Goal: Task Accomplishment & Management: Use online tool/utility

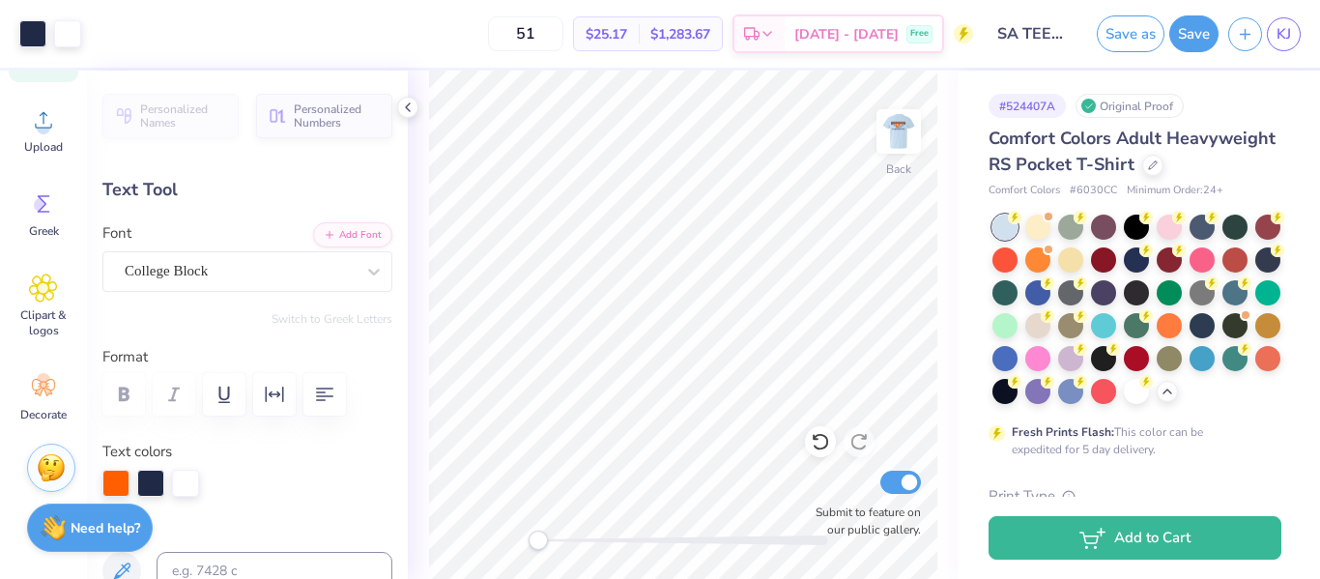
click at [430, 571] on div "Back Submit to feature on our public gallery." at bounding box center [683, 325] width 550 height 508
click at [888, 156] on img at bounding box center [898, 131] width 77 height 77
drag, startPoint x: 532, startPoint y: 540, endPoint x: 585, endPoint y: 534, distance: 52.5
click at [585, 534] on div "Accessibility label" at bounding box center [582, 540] width 19 height 19
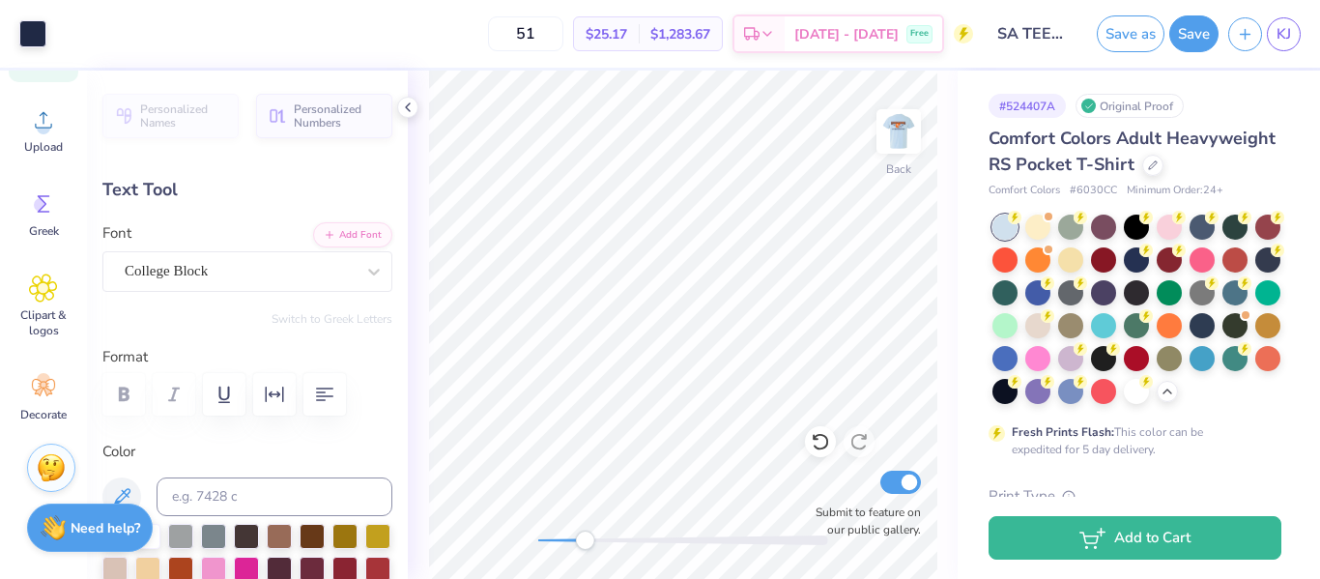
type input "2.37"
type input "0.72"
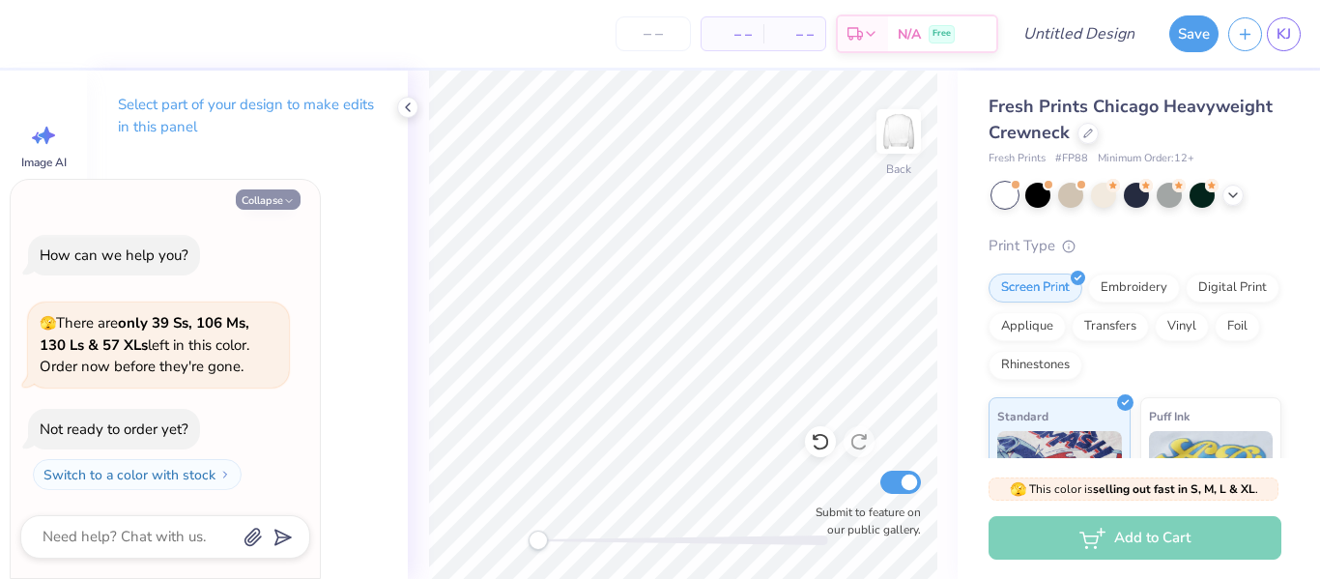
click at [268, 198] on button "Collapse" at bounding box center [268, 199] width 65 height 20
type textarea "x"
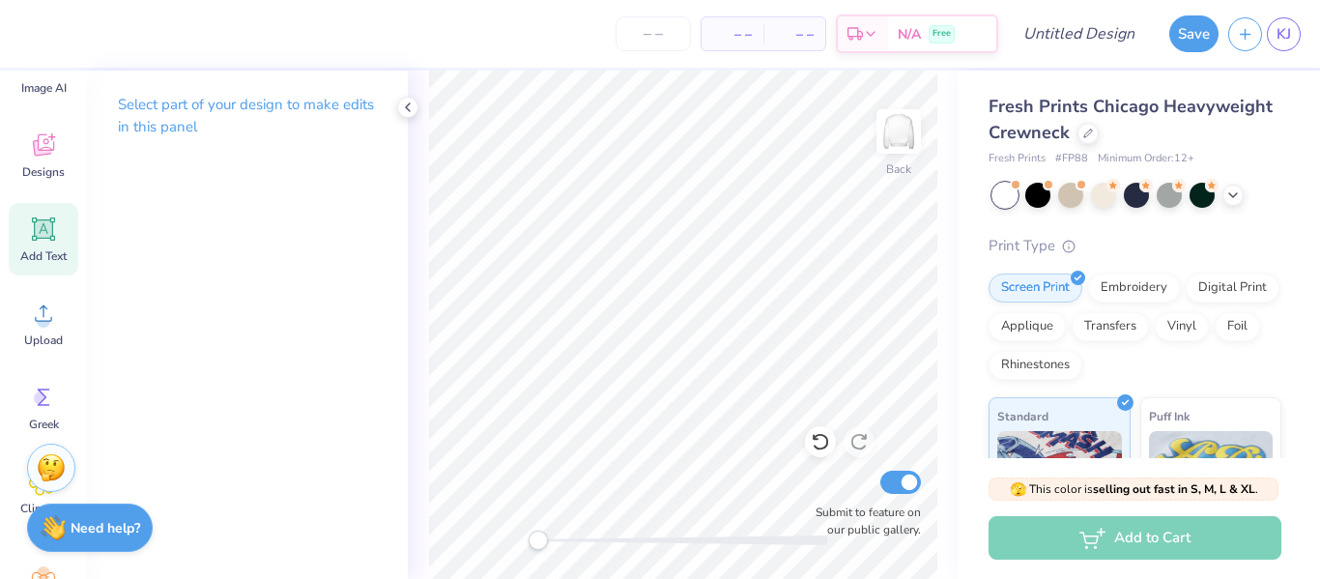
scroll to position [75, 0]
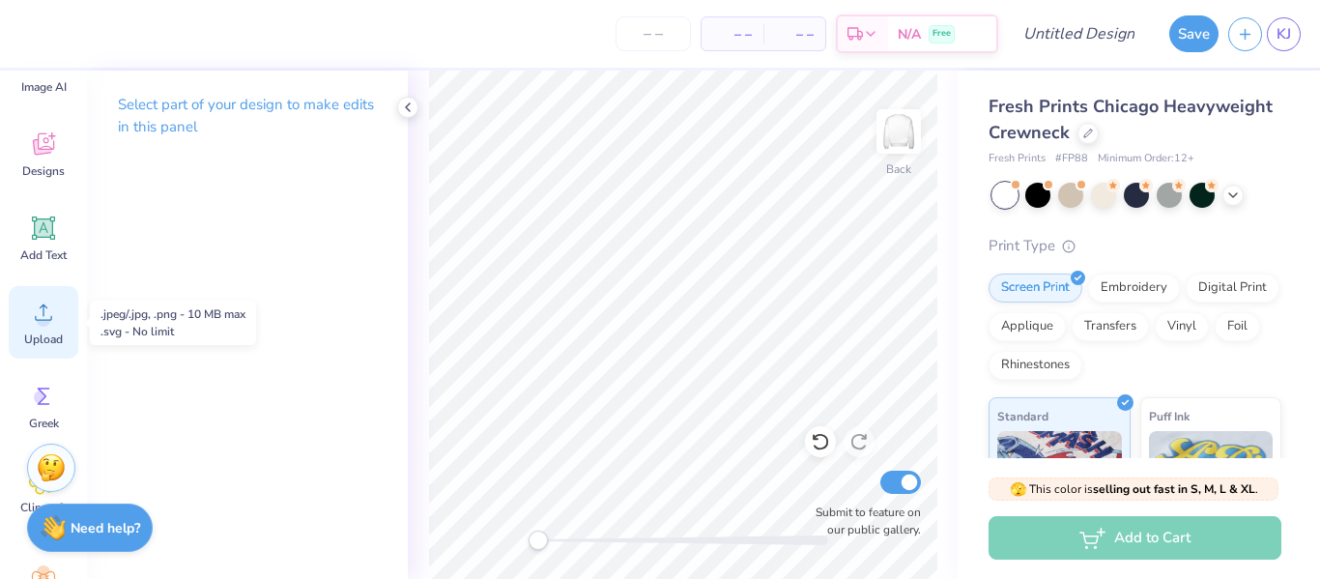
click at [55, 321] on icon at bounding box center [43, 312] width 29 height 29
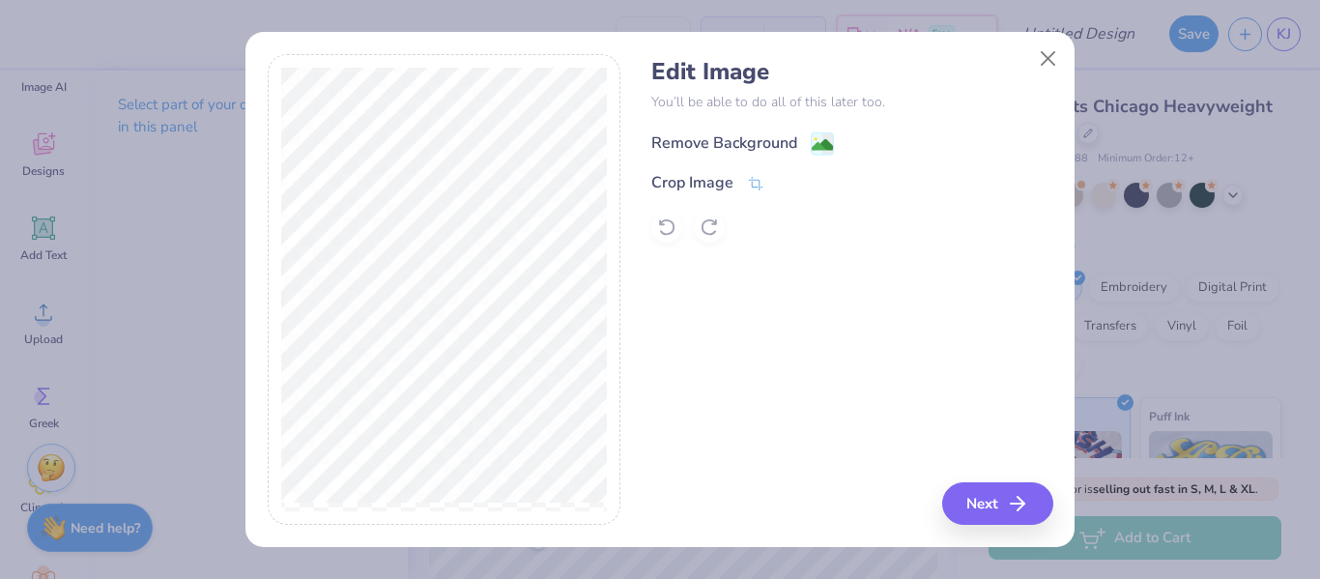
click at [700, 148] on div "Remove Background" at bounding box center [724, 142] width 146 height 23
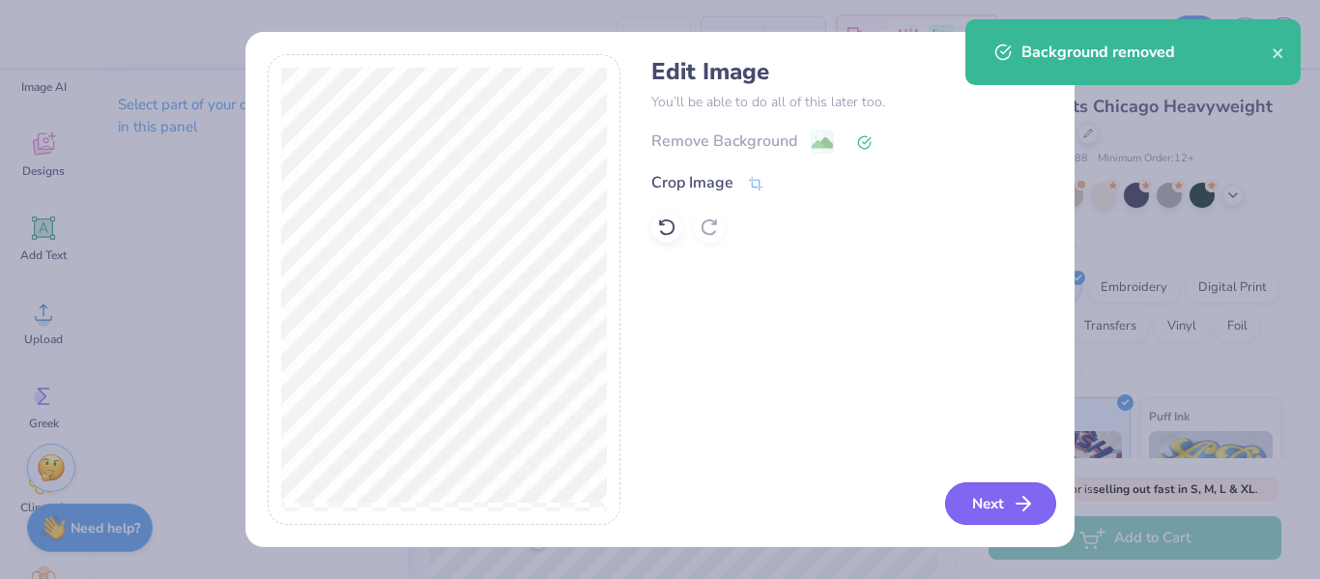
click at [996, 519] on button "Next" at bounding box center [1000, 503] width 111 height 43
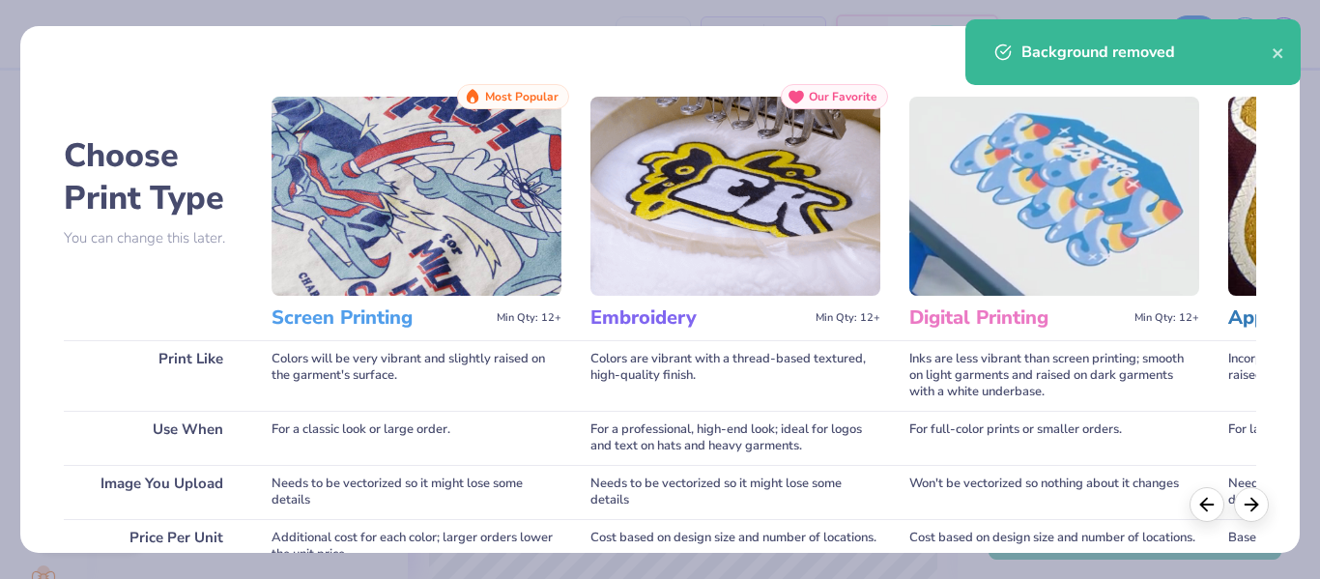
scroll to position [385, 0]
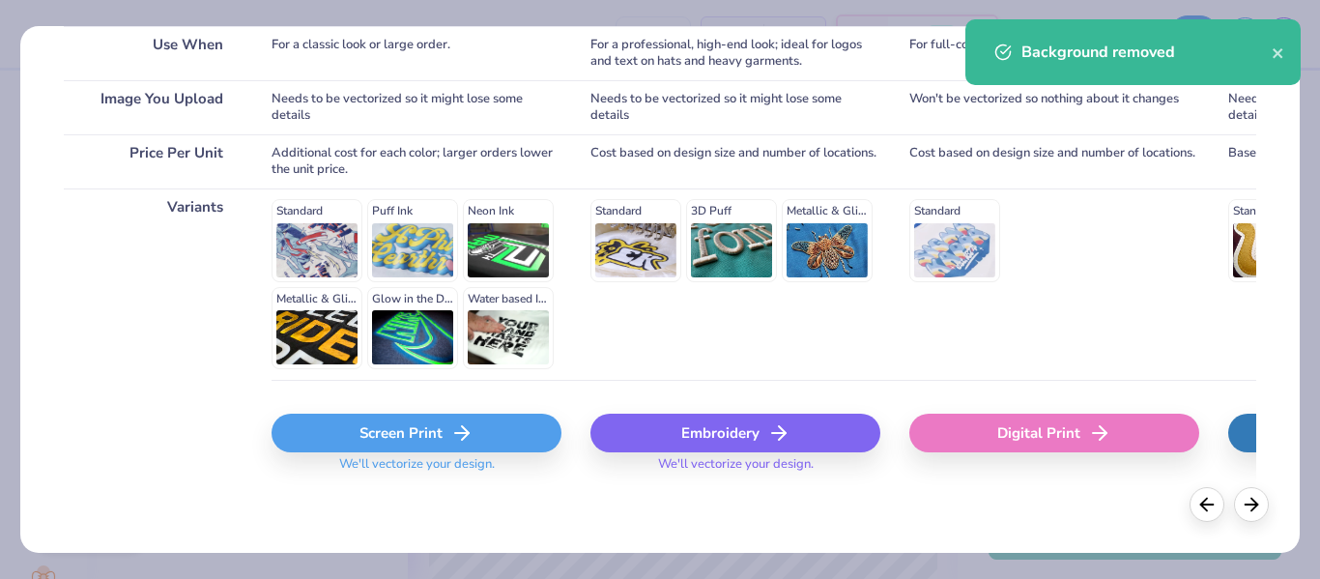
click at [451, 422] on icon at bounding box center [461, 432] width 23 height 23
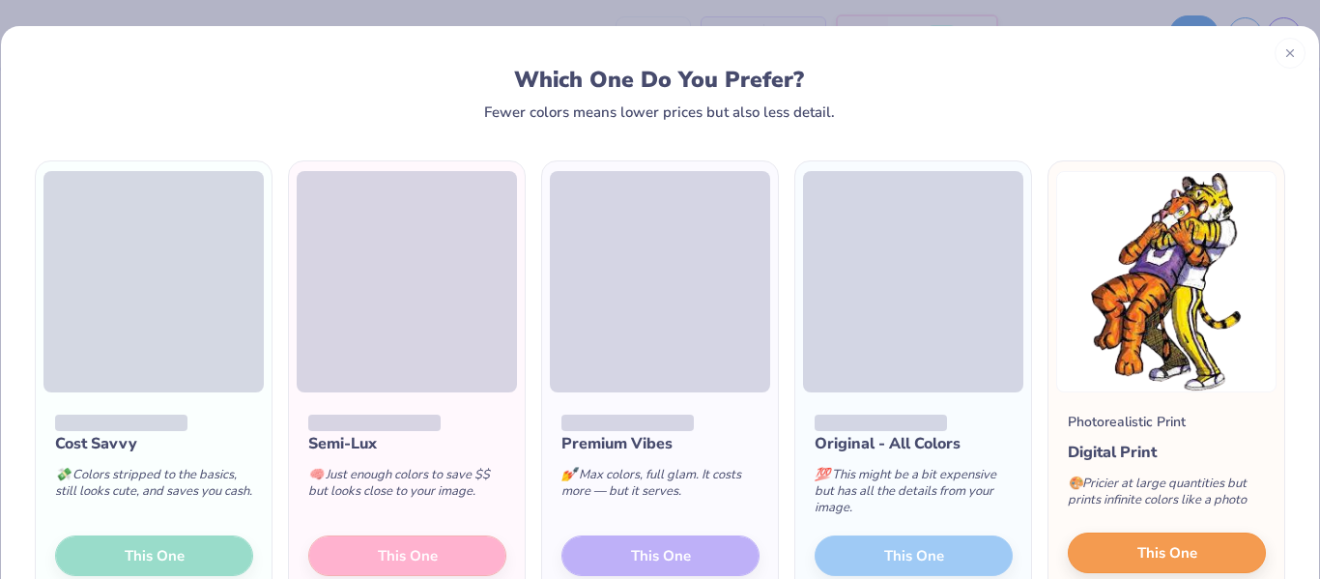
scroll to position [49, 0]
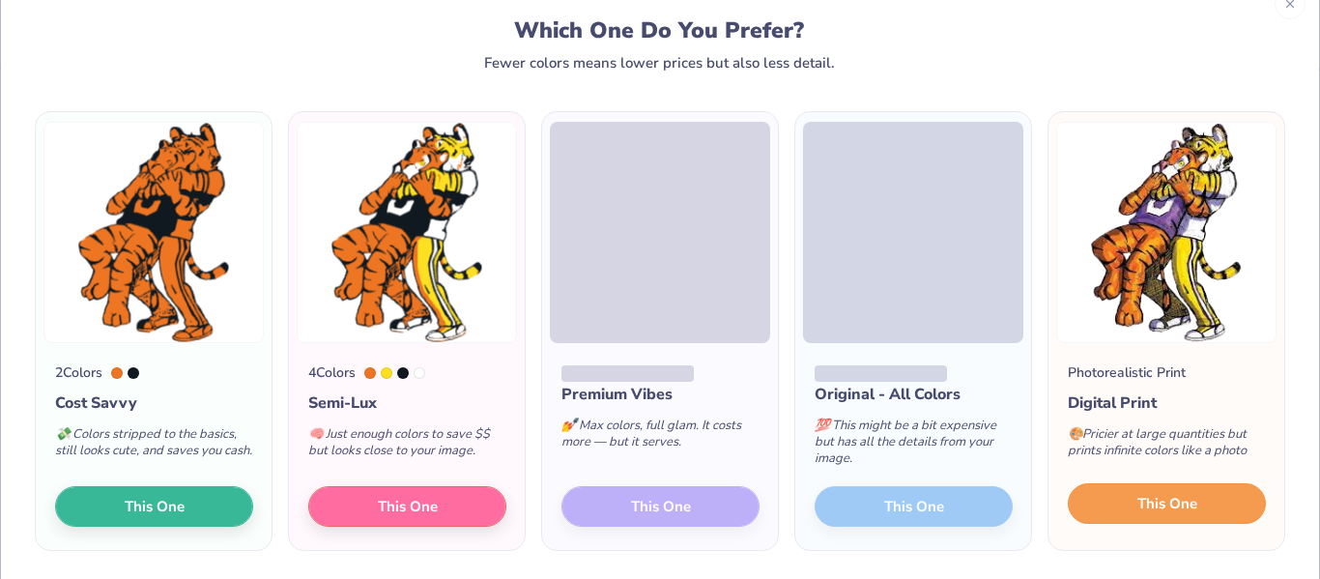
click at [1145, 505] on span "This One" at bounding box center [1167, 504] width 60 height 22
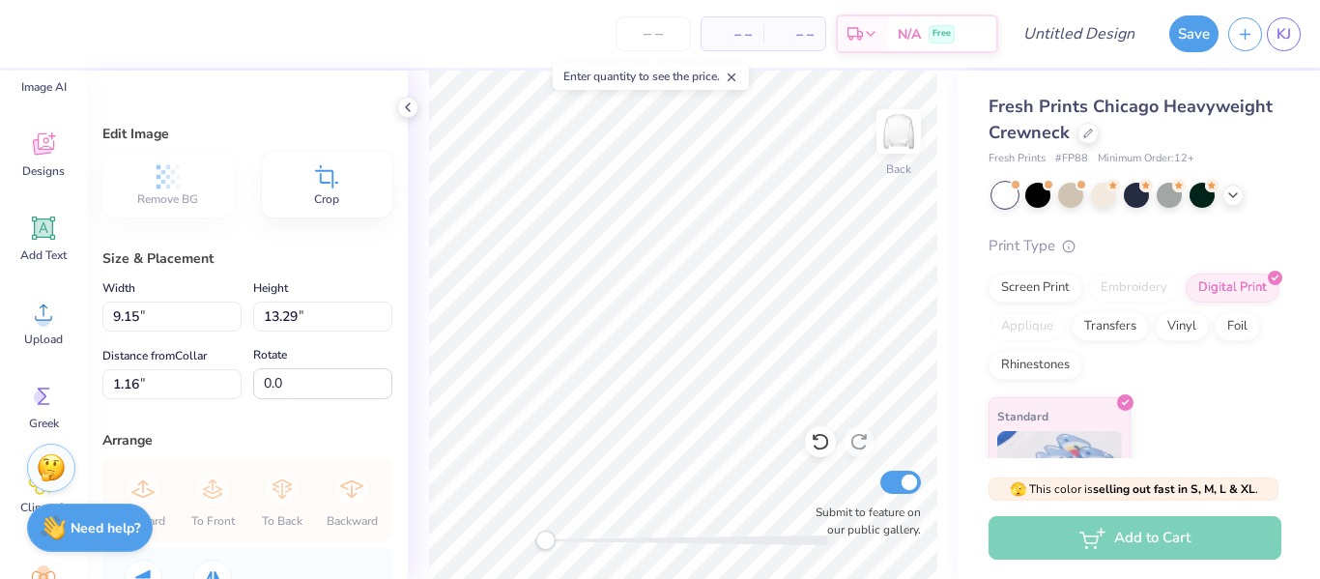
type input "9.15"
type input "13.29"
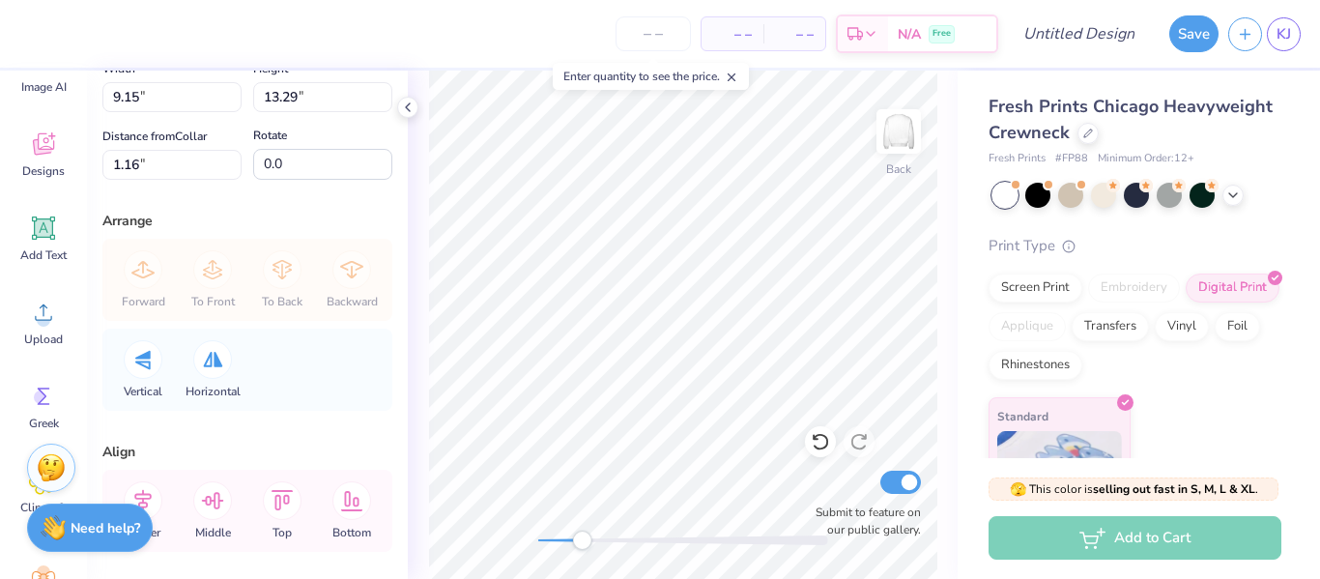
scroll to position [252, 0]
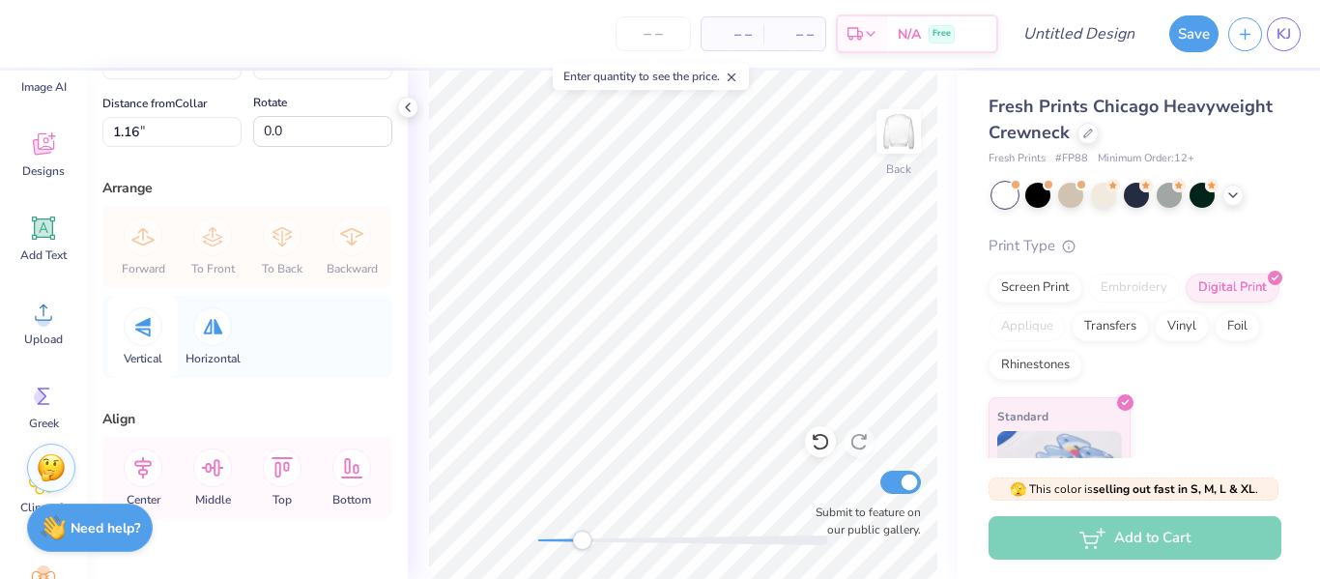
click at [139, 322] on icon at bounding box center [142, 326] width 15 height 19
click at [220, 326] on icon at bounding box center [213, 326] width 20 height 15
click at [220, 323] on icon at bounding box center [213, 326] width 20 height 15
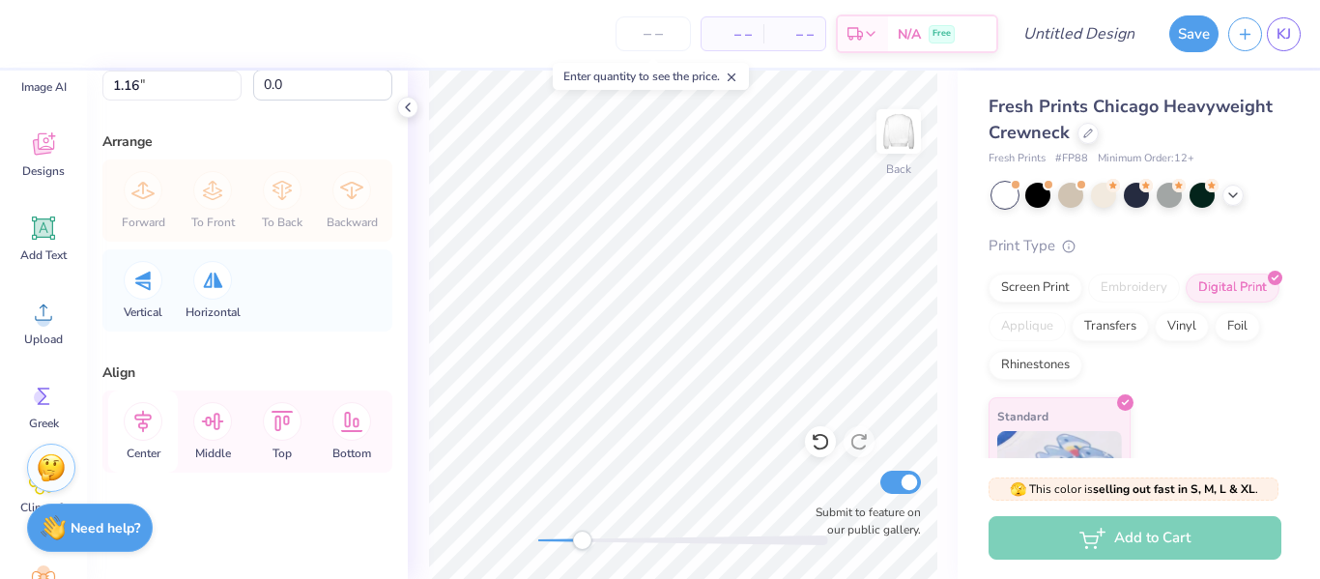
click at [130, 417] on icon at bounding box center [143, 421] width 39 height 39
type input "3.00"
click at [404, 100] on icon at bounding box center [407, 107] width 15 height 15
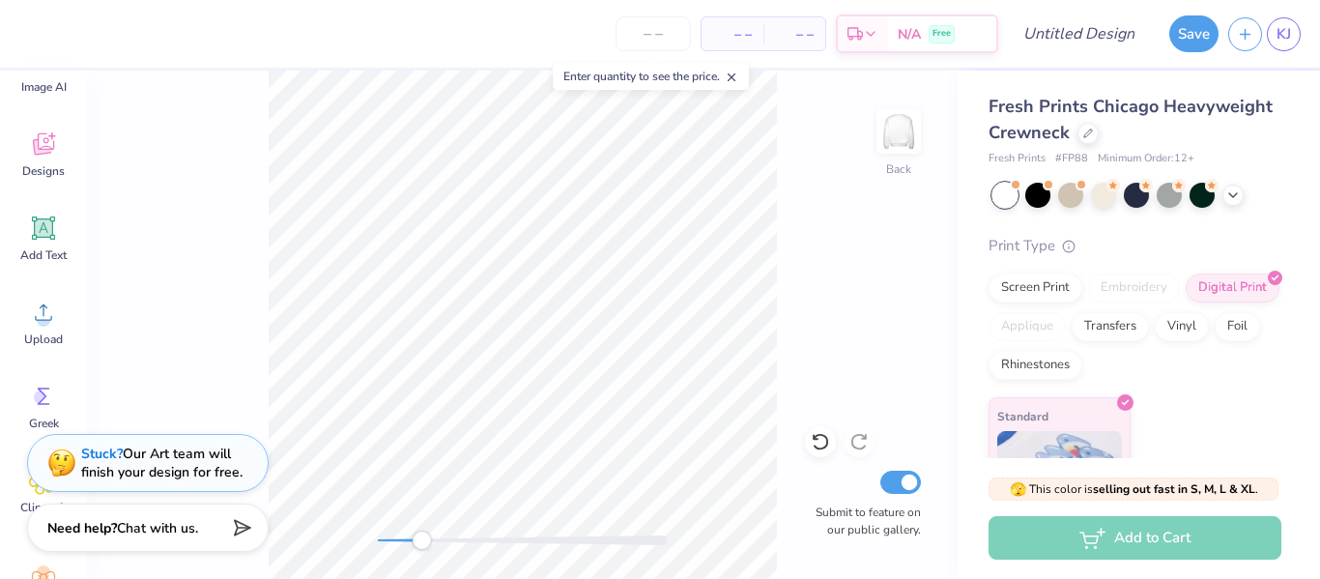
scroll to position [405, 0]
click at [738, 69] on span at bounding box center [732, 76] width 14 height 17
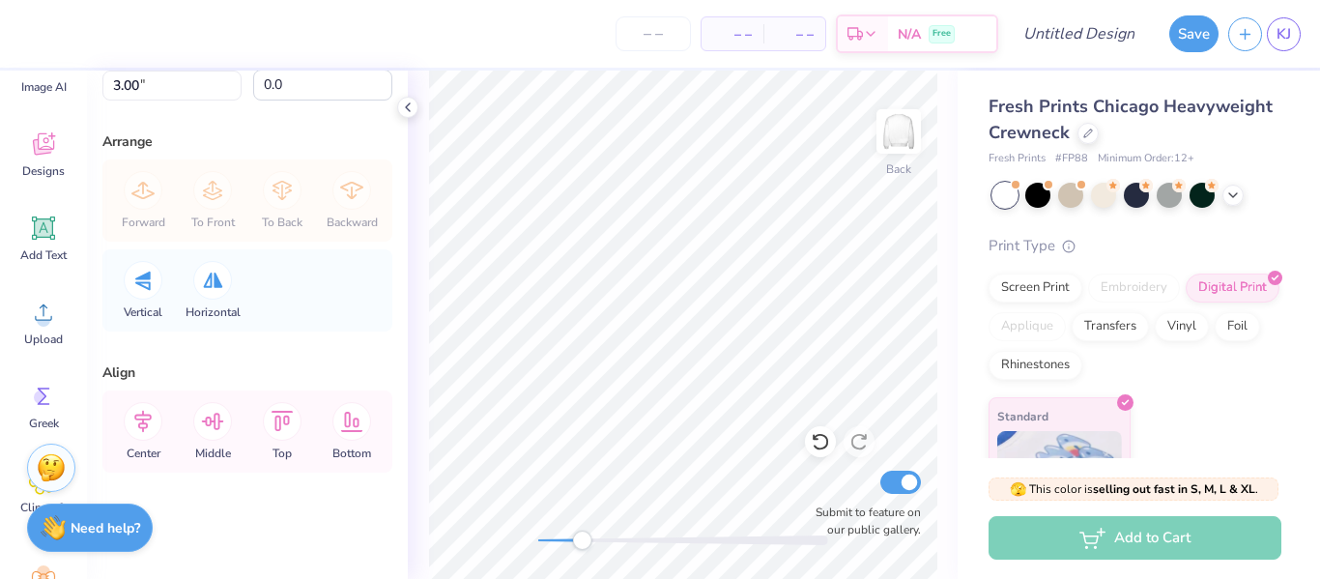
scroll to position [0, 0]
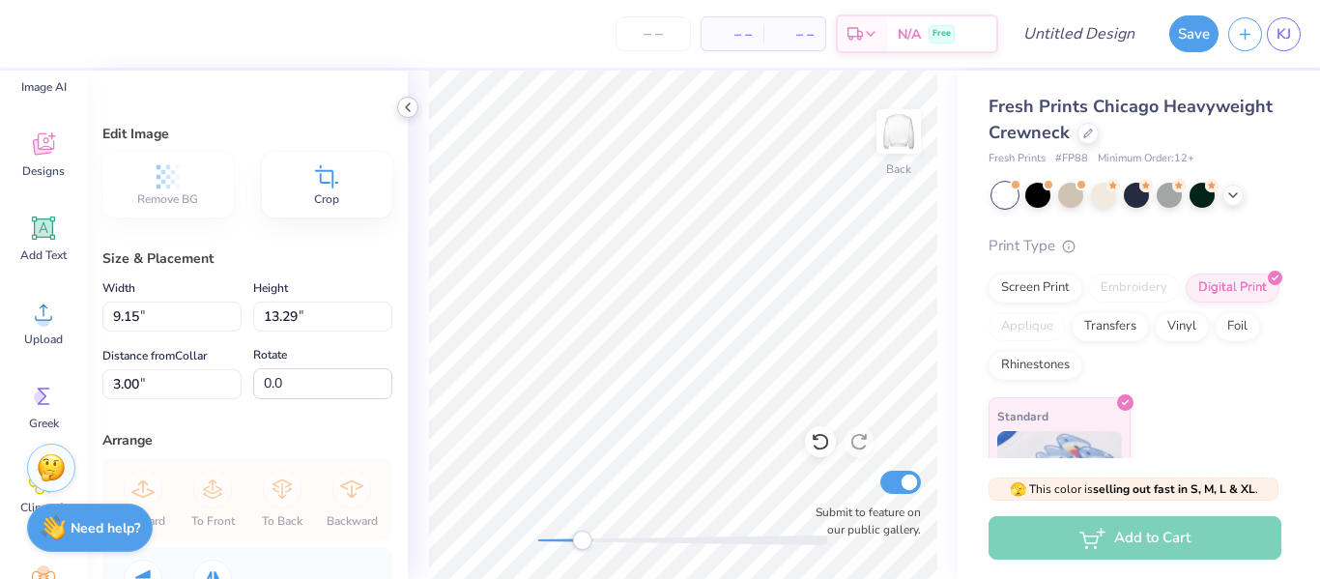
click at [407, 103] on icon at bounding box center [407, 107] width 15 height 15
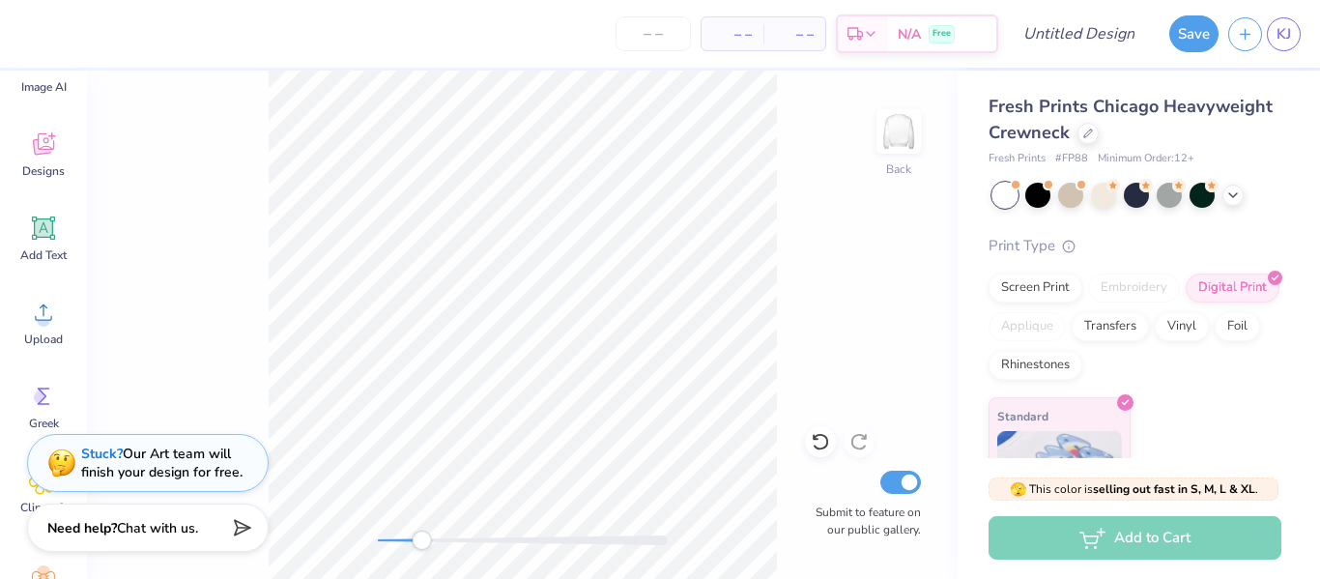
scroll to position [268, 0]
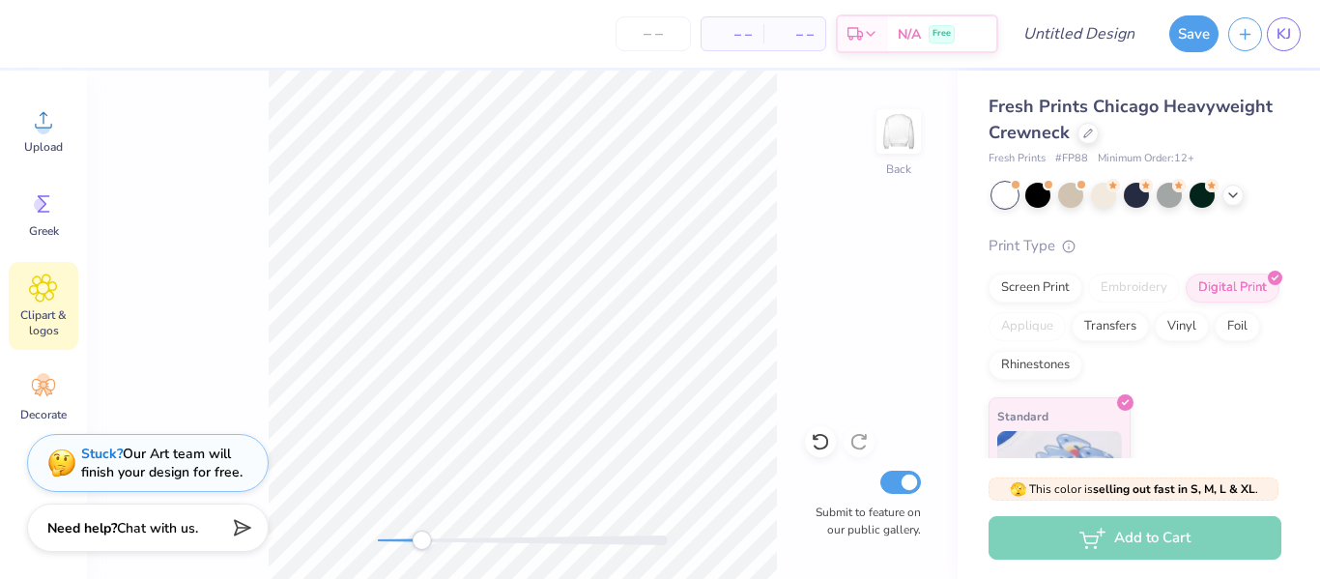
click at [29, 288] on icon at bounding box center [43, 287] width 28 height 29
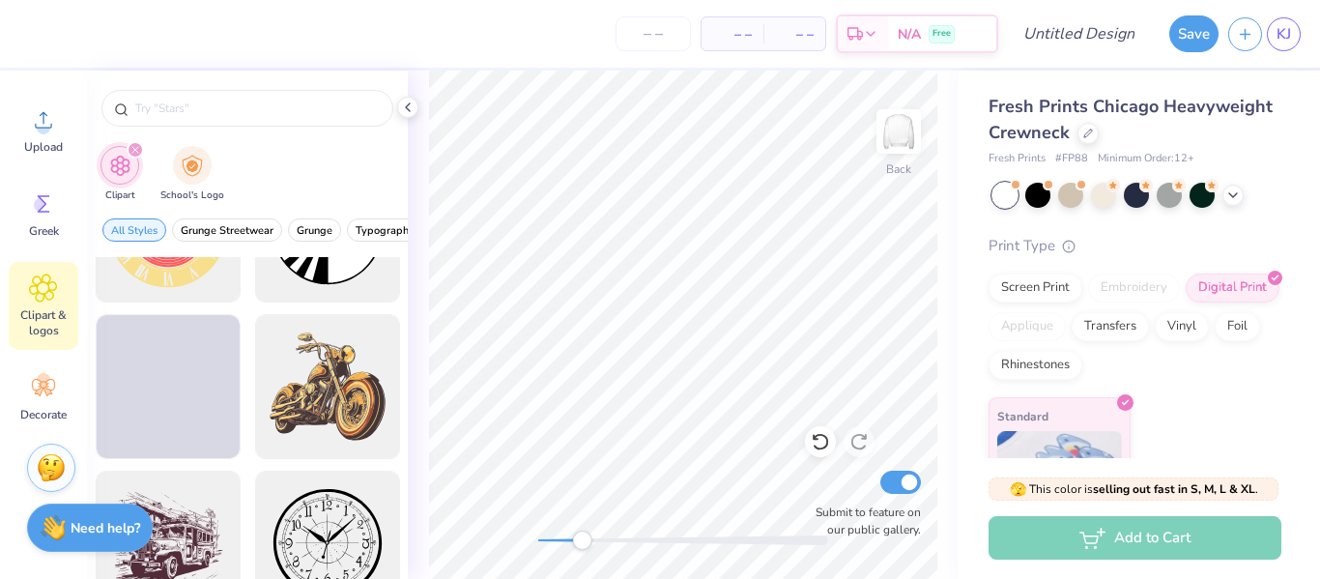
scroll to position [0, 0]
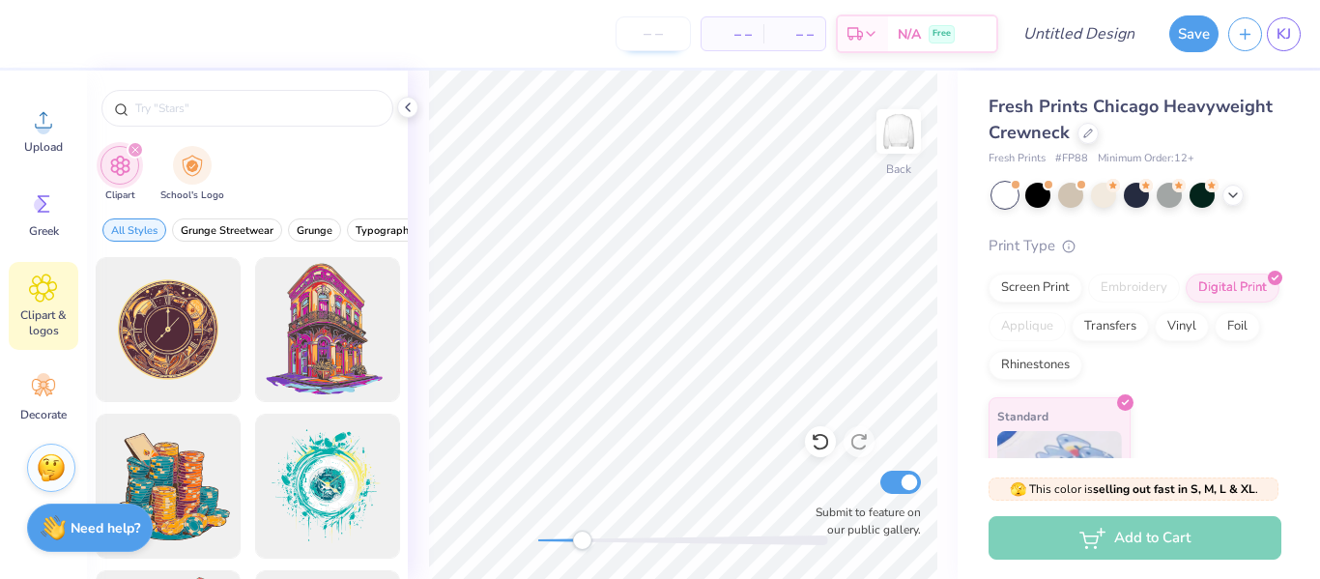
click at [641, 41] on input "number" at bounding box center [653, 33] width 75 height 35
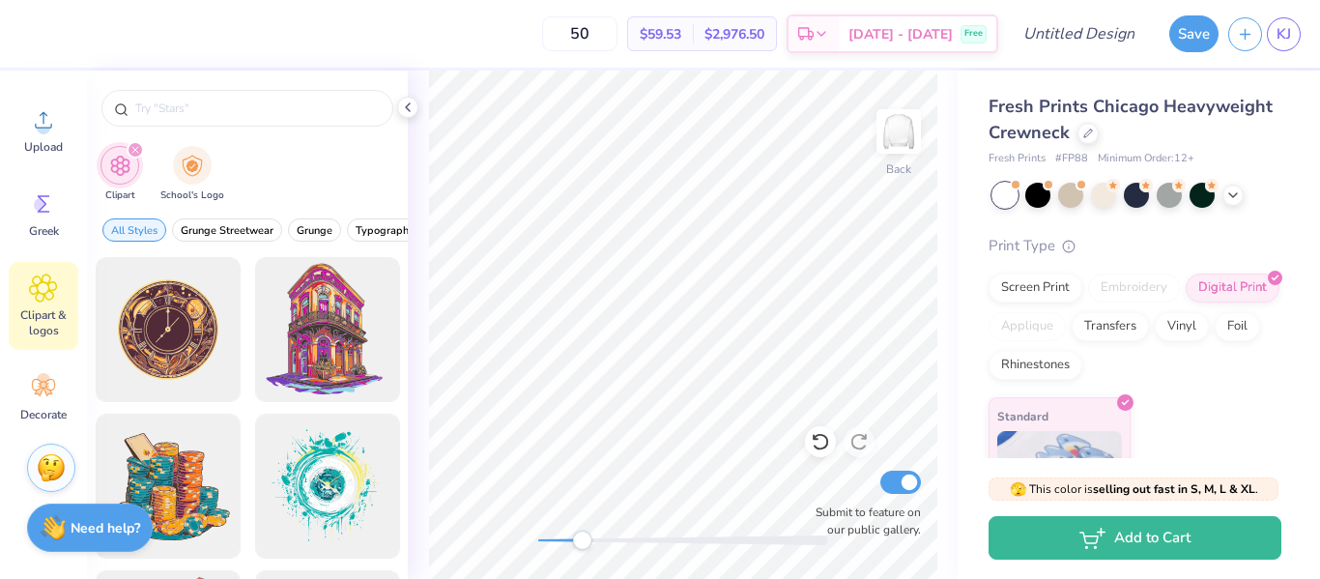
type input "5"
